Goal: Navigation & Orientation: Find specific page/section

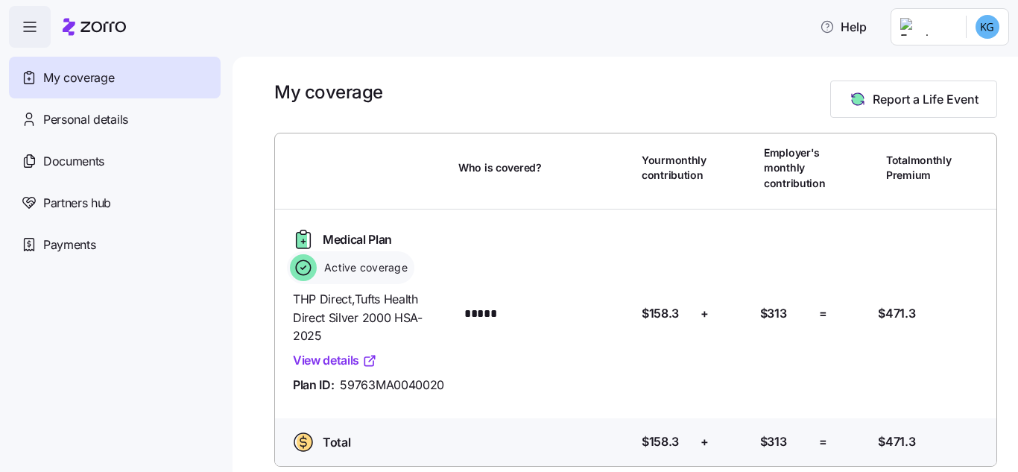
click at [84, 73] on span "My coverage" at bounding box center [78, 78] width 71 height 19
click at [31, 31] on icon "button" at bounding box center [30, 27] width 18 height 18
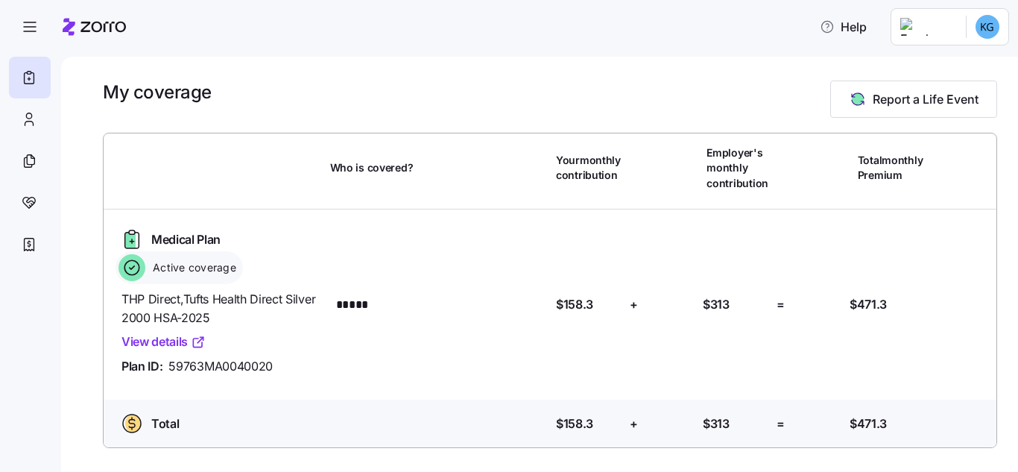
click at [993, 20] on html "Help My coverage Report a Life Event Who is covered? Your monthly contribution …" at bounding box center [509, 231] width 1018 height 463
click at [27, 127] on html "Help My coverage Report a Life Event Who is covered? Your monthly contribution …" at bounding box center [509, 231] width 1018 height 463
click at [26, 127] on icon at bounding box center [29, 119] width 16 height 18
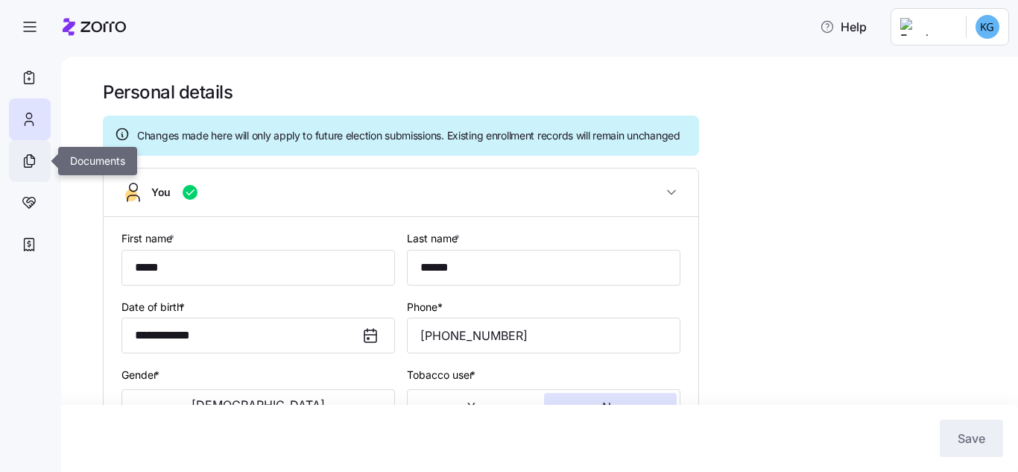
click at [39, 168] on div at bounding box center [30, 161] width 42 height 42
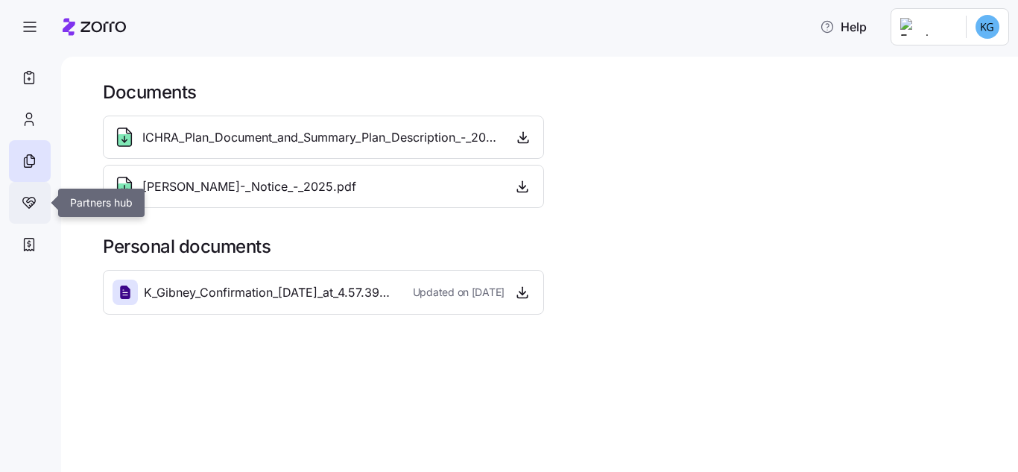
click at [26, 202] on icon at bounding box center [29, 203] width 16 height 18
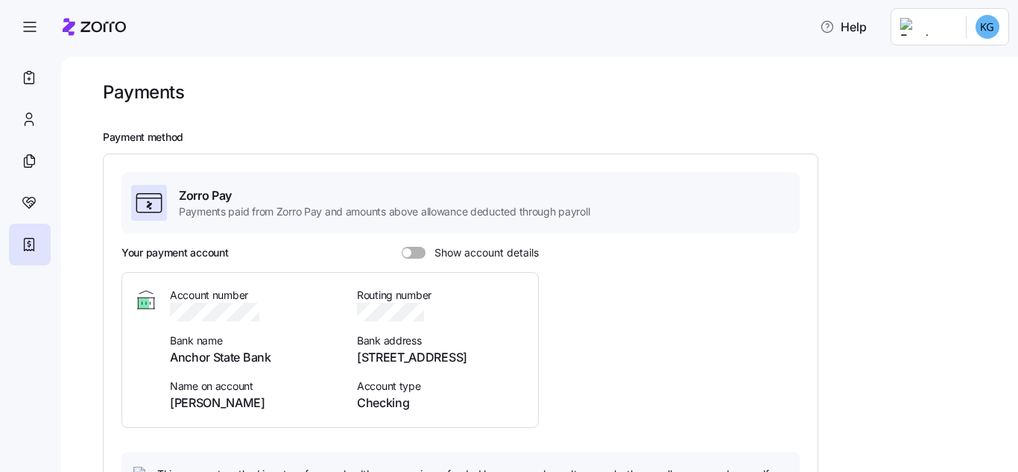
click at [112, 16] on div at bounding box center [94, 27] width 63 height 42
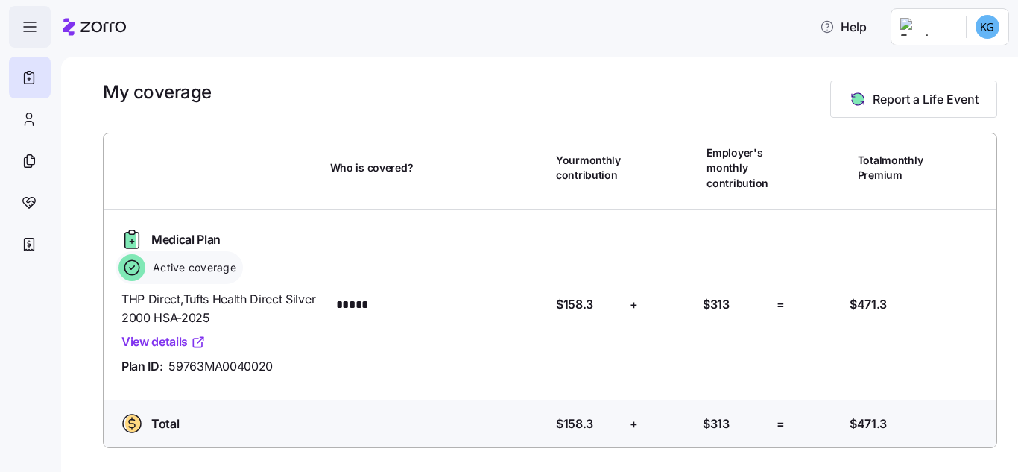
click at [33, 23] on icon "button" at bounding box center [30, 27] width 18 height 18
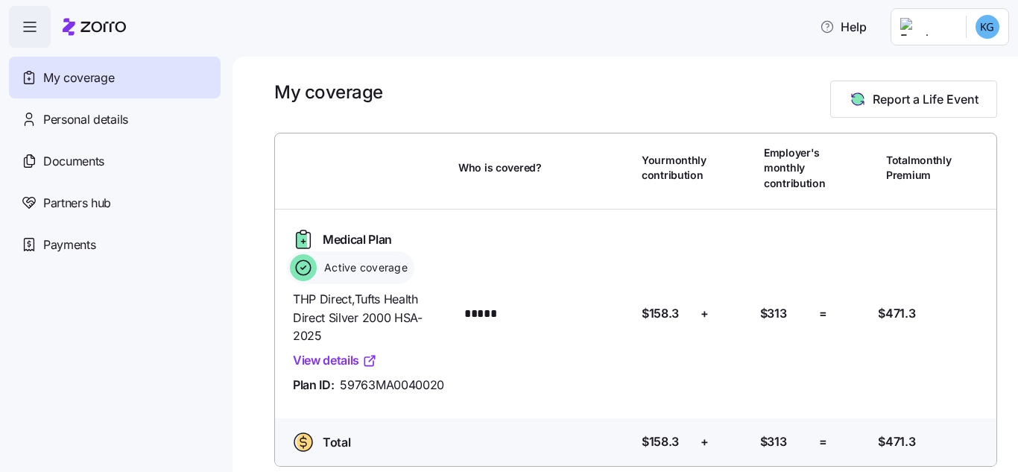
scroll to position [37, 0]
